Goal: Information Seeking & Learning: Find specific fact

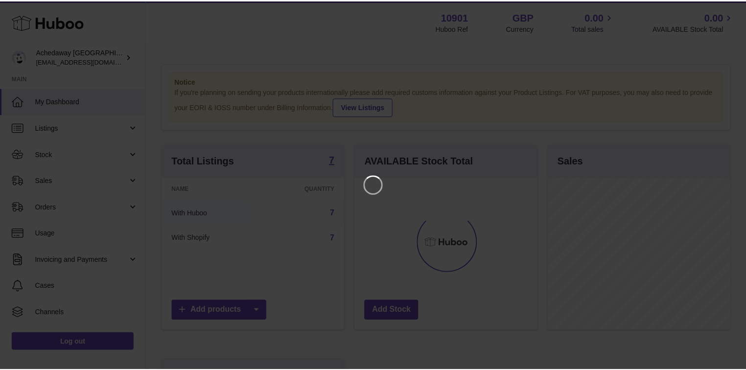
scroll to position [153, 183]
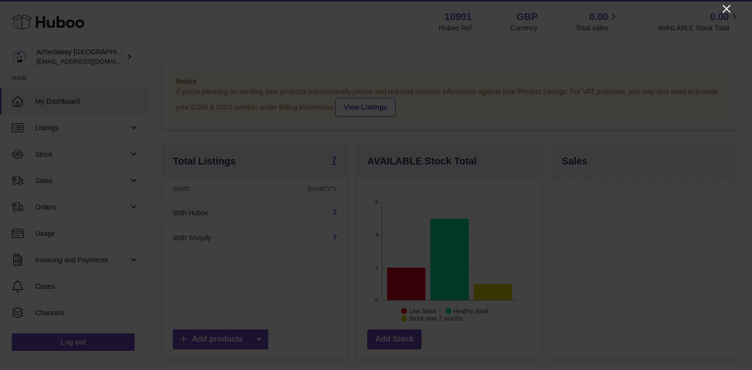
click at [724, 4] on icon "Close" at bounding box center [726, 9] width 12 height 12
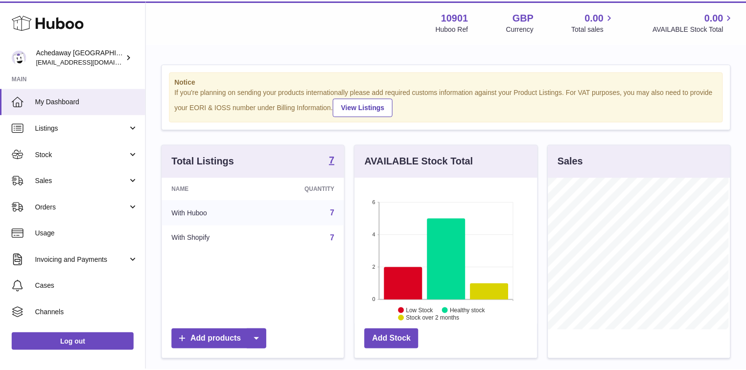
scroll to position [489122, 489092]
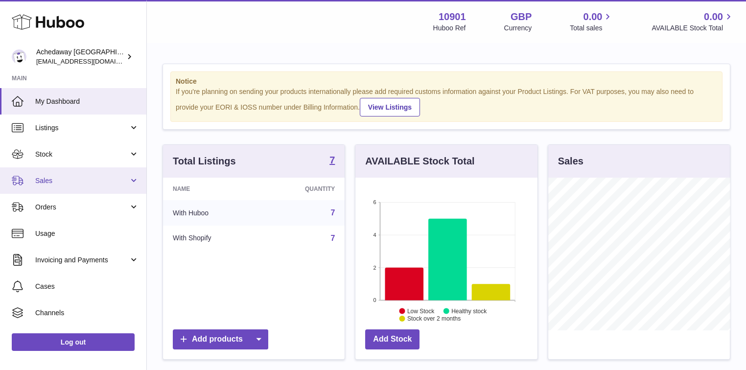
click at [57, 182] on span "Sales" at bounding box center [81, 180] width 93 height 9
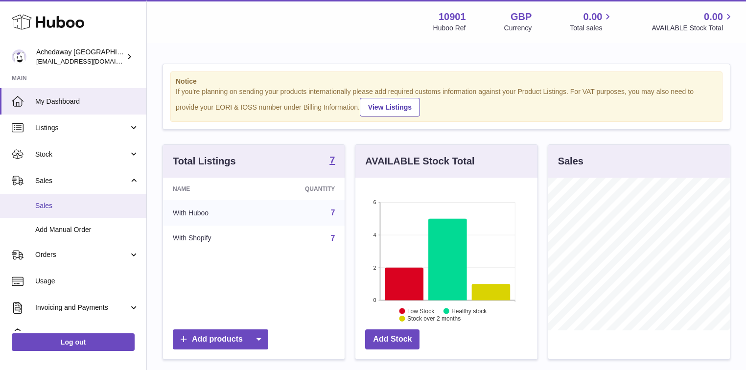
click at [59, 204] on span "Sales" at bounding box center [87, 205] width 104 height 9
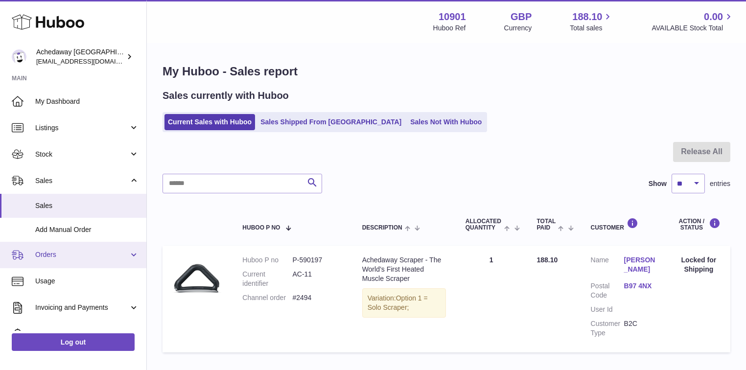
click at [57, 250] on span "Orders" at bounding box center [81, 254] width 93 height 9
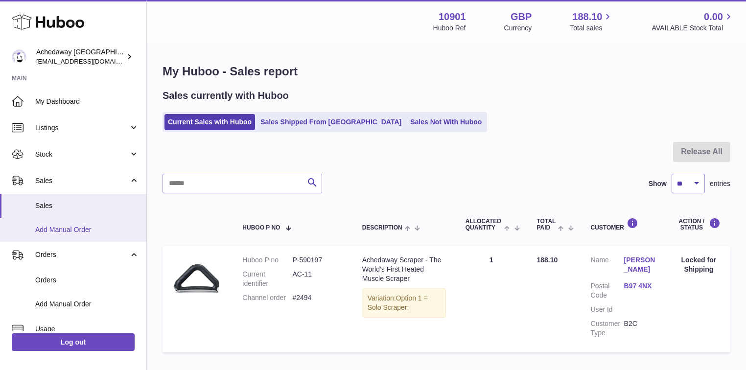
scroll to position [39, 0]
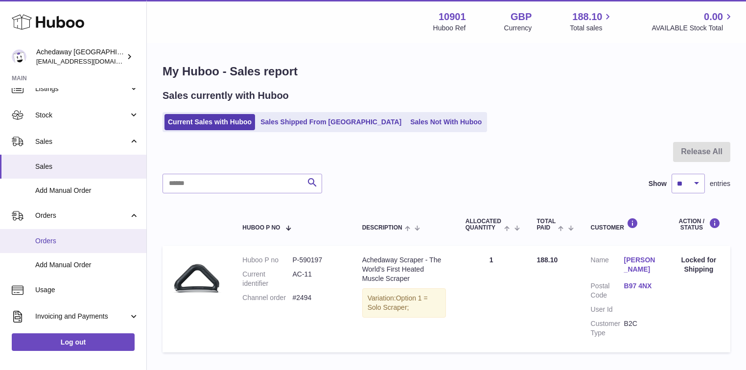
click at [59, 234] on link "Orders" at bounding box center [73, 241] width 146 height 24
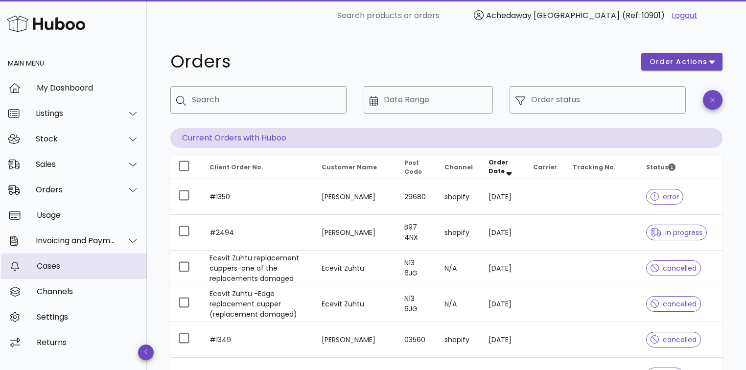
click at [68, 259] on div "Cases" at bounding box center [88, 265] width 102 height 21
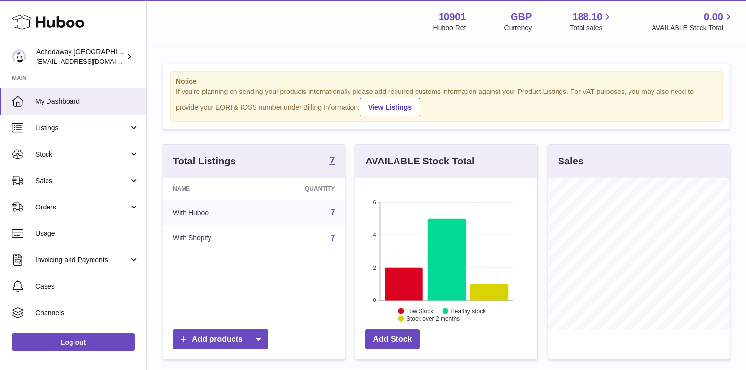
scroll to position [153, 182]
click at [66, 176] on span "Sales" at bounding box center [81, 180] width 93 height 9
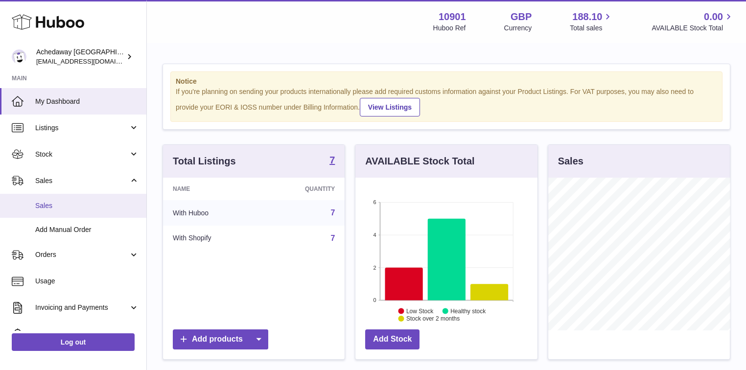
click at [63, 207] on span "Sales" at bounding box center [87, 205] width 104 height 9
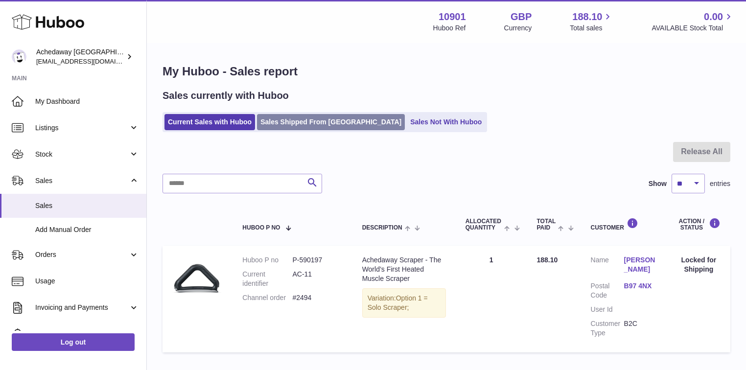
click at [300, 125] on link "Sales Shipped From [GEOGRAPHIC_DATA]" at bounding box center [331, 122] width 148 height 16
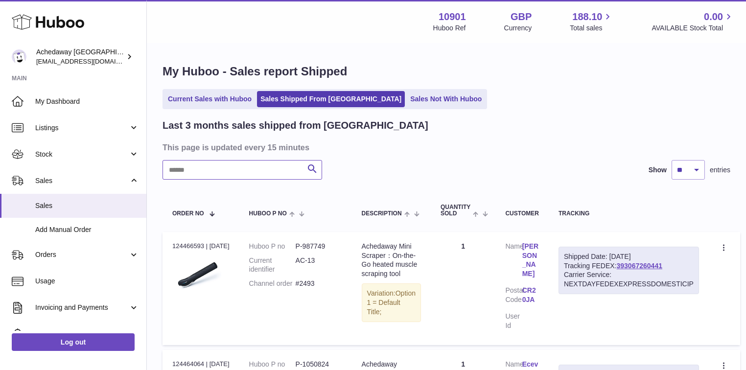
click at [270, 172] on input "text" at bounding box center [242, 170] width 160 height 20
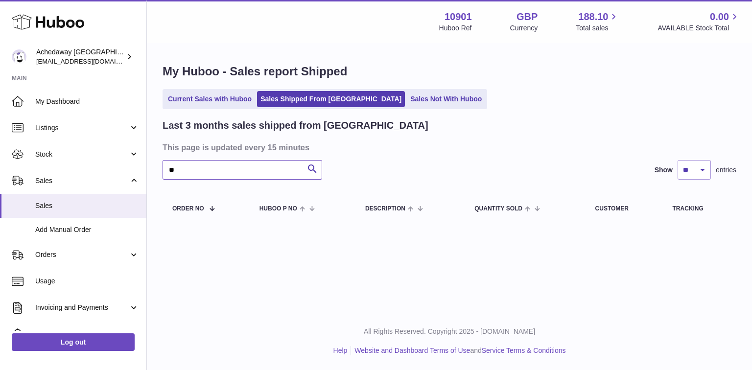
type input "*"
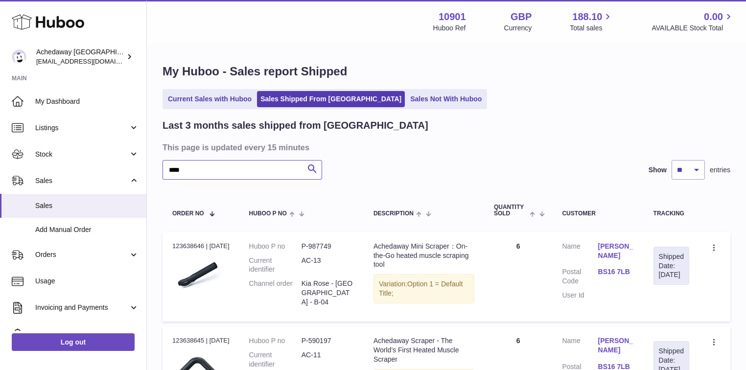
type input "****"
click at [618, 267] on link "BS16 7LB" at bounding box center [616, 271] width 36 height 9
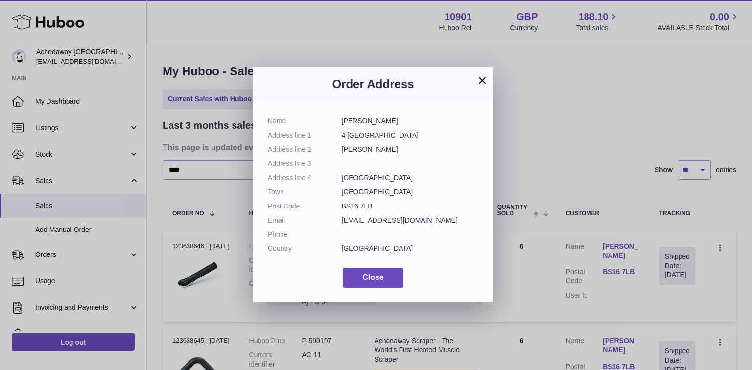
click at [478, 76] on button "×" at bounding box center [482, 80] width 12 height 12
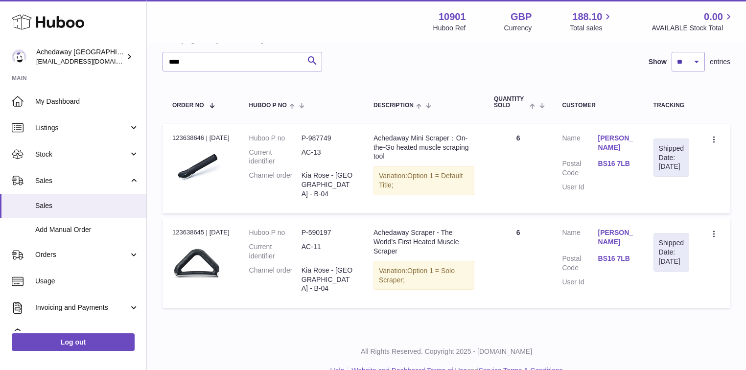
scroll to position [120, 0]
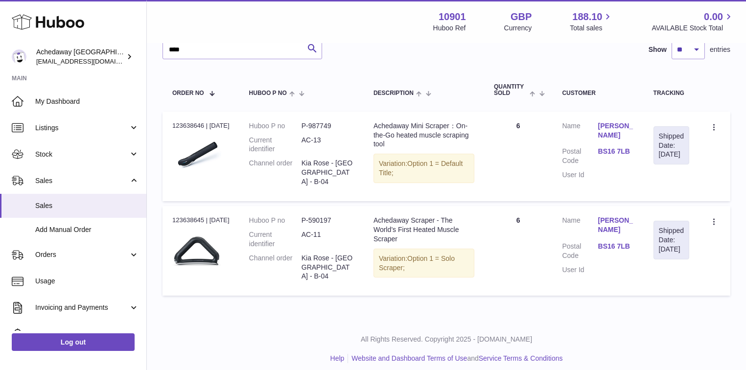
click at [610, 242] on link "BS16 7LB" at bounding box center [616, 246] width 36 height 9
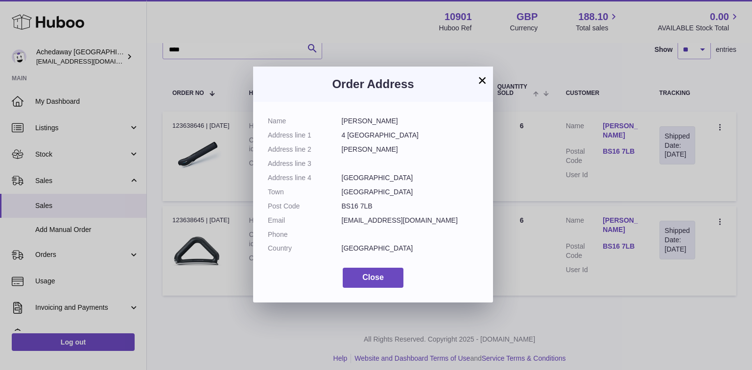
click at [482, 80] on button "×" at bounding box center [482, 80] width 12 height 12
